Goal: Task Accomplishment & Management: Complete application form

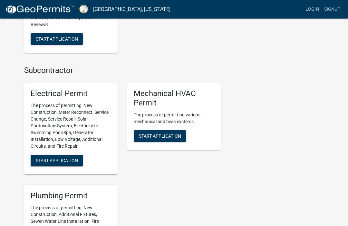
scroll to position [290, 0]
click at [169, 134] on span "Start Application" at bounding box center [160, 135] width 42 height 5
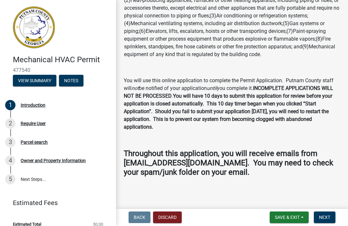
scroll to position [55, 0]
click at [325, 220] on button "Next" at bounding box center [324, 217] width 22 height 12
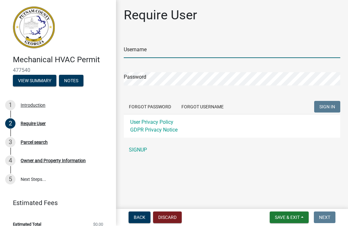
click at [204, 49] on input "Username" at bounding box center [232, 51] width 216 height 13
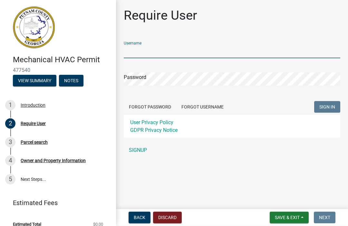
type input "[EMAIL_ADDRESS][DOMAIN_NAME]"
click at [327, 107] on button "SIGN IN" at bounding box center [327, 107] width 26 height 12
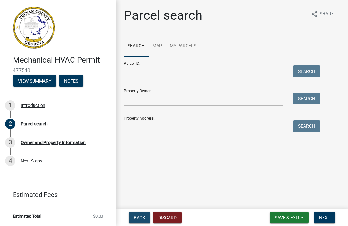
click at [140, 221] on button "Back" at bounding box center [139, 217] width 22 height 12
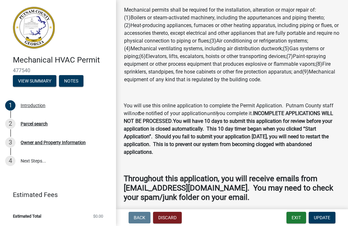
scroll to position [29, 0]
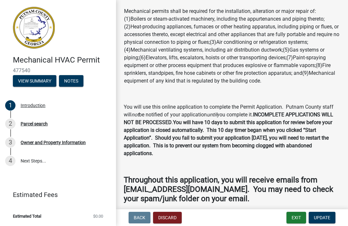
click at [37, 161] on link "4 Next Steps..." at bounding box center [58, 161] width 116 height 19
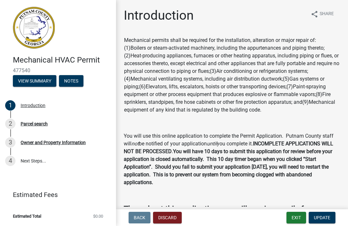
scroll to position [0, 0]
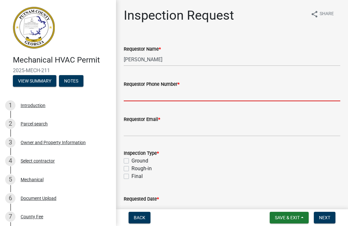
click at [235, 95] on input "Requestor Phone Number *" at bounding box center [232, 94] width 216 height 13
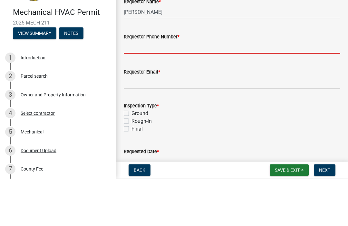
type input "4045560718"
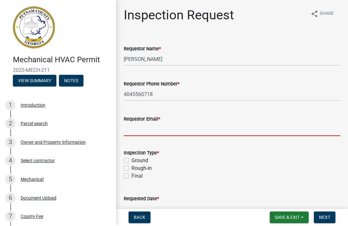
click at [230, 126] on input "Requestor Email *" at bounding box center [232, 129] width 216 height 13
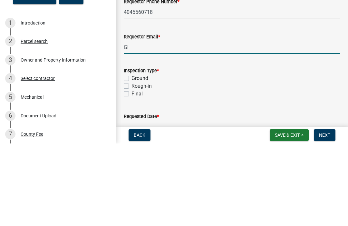
type input "[PERSON_NAME]"
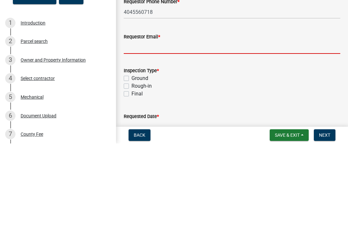
type input "[EMAIL_ADDRESS][DOMAIN_NAME]"
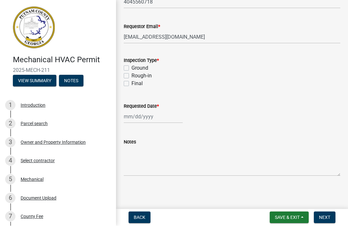
scroll to position [92, 0]
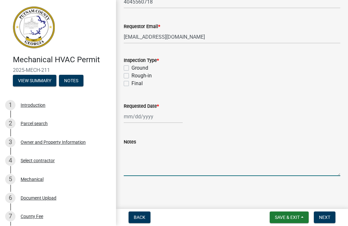
click at [158, 168] on textarea "Notes" at bounding box center [232, 161] width 216 height 30
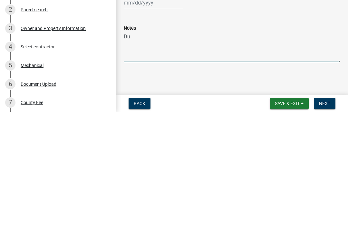
type textarea "D"
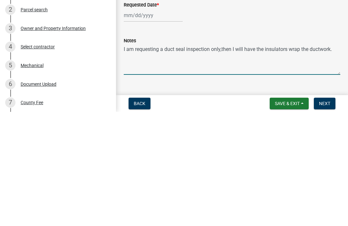
scroll to position [61, 0]
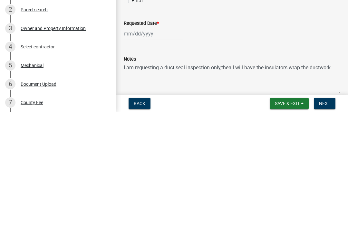
type textarea "I am requesting a duct seal inspection only,then I will have the insulators wra…"
click at [148, 141] on div at bounding box center [153, 147] width 59 height 13
select select "9"
select select "2025"
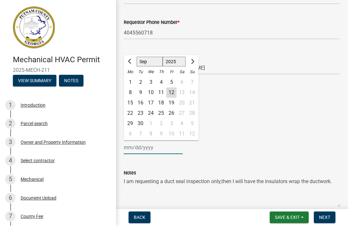
click at [142, 147] on input "Requested Date *" at bounding box center [153, 147] width 59 height 13
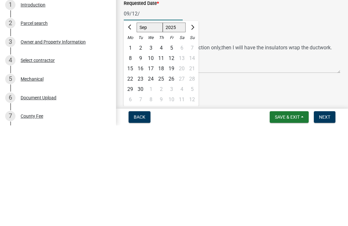
click at [172, 154] on div "12" at bounding box center [171, 159] width 10 height 10
type input "[DATE]"
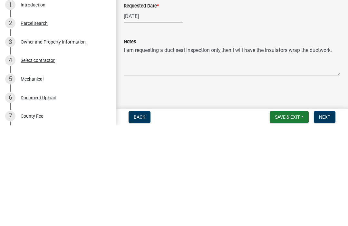
scroll to position [92, 0]
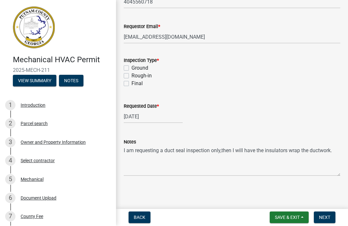
click at [133, 77] on label "Rough-in" at bounding box center [141, 76] width 20 height 8
click at [133, 76] on input "Rough-in" at bounding box center [133, 74] width 4 height 4
checkbox input "true"
checkbox input "false"
checkbox input "true"
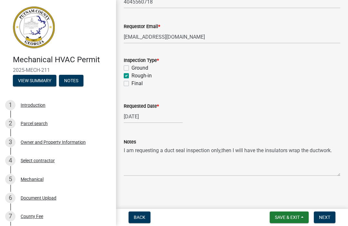
checkbox input "false"
click at [326, 219] on span "Next" at bounding box center [324, 217] width 11 height 5
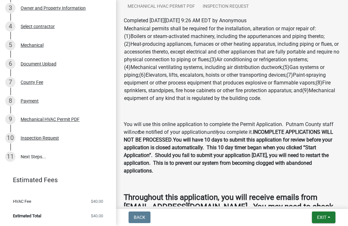
scroll to position [134, 0]
click at [326, 221] on button "Exit" at bounding box center [323, 217] width 23 height 12
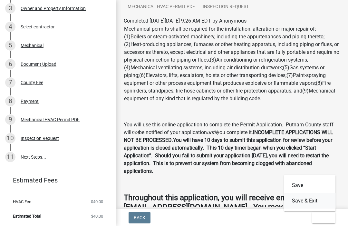
click at [309, 199] on button "Save & Exit" at bounding box center [309, 200] width 51 height 15
